Goal: Task Accomplishment & Management: Use online tool/utility

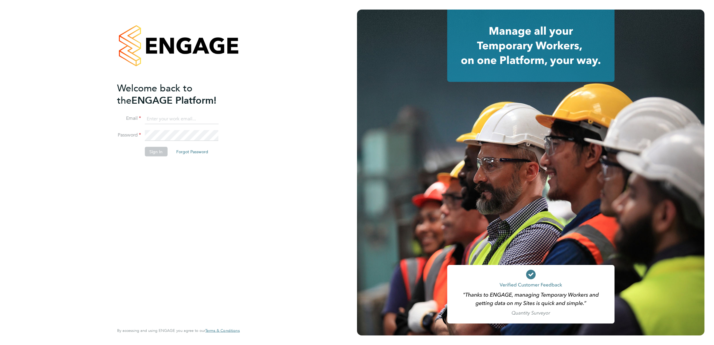
type input "[PERSON_NAME][DOMAIN_NAME][EMAIL_ADDRESS][PERSON_NAME][DOMAIN_NAME]"
drag, startPoint x: 166, startPoint y: 206, endPoint x: 162, endPoint y: 172, distance: 34.3
click at [166, 206] on div "Welcome back to the ENGAGE Platform! Email [DOMAIN_NAME][EMAIL_ADDRESS][PERSON_…" at bounding box center [175, 202] width 117 height 241
click at [155, 151] on button "Sign In" at bounding box center [156, 152] width 23 height 10
